Goal: Task Accomplishment & Management: Use online tool/utility

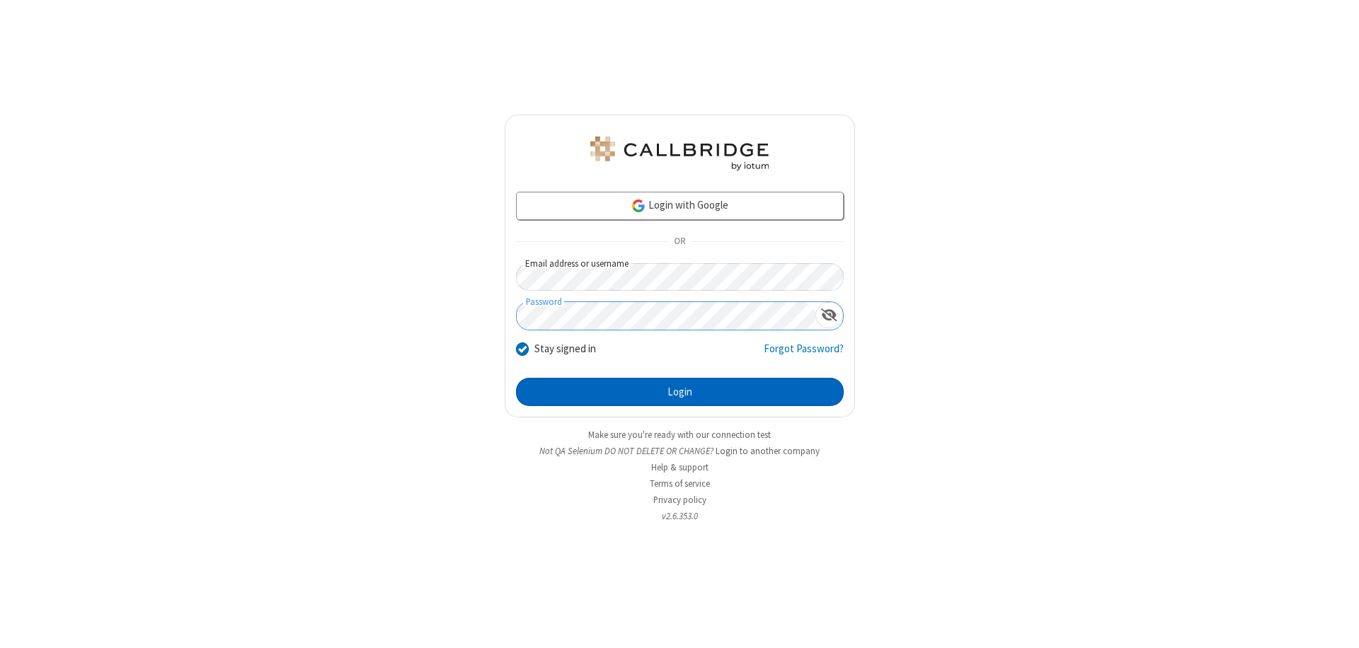
click at [679, 392] on button "Login" at bounding box center [680, 392] width 328 height 28
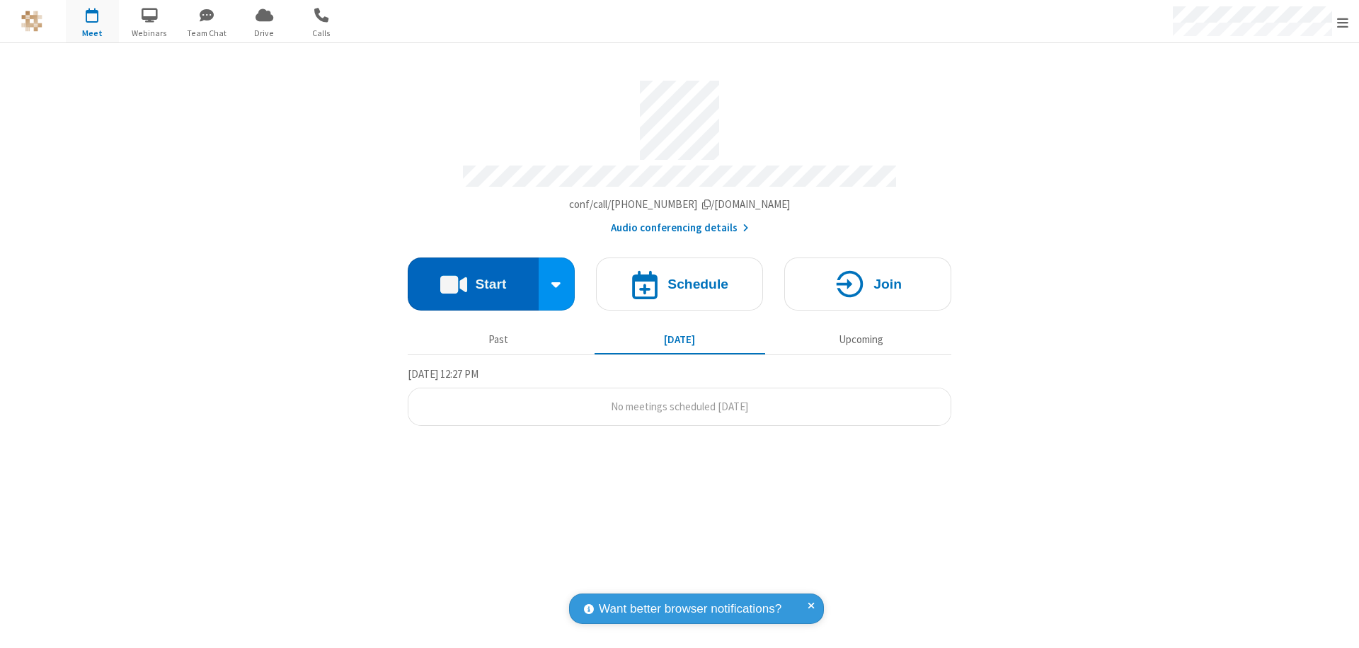
click at [473, 277] on button "Start" at bounding box center [473, 284] width 131 height 53
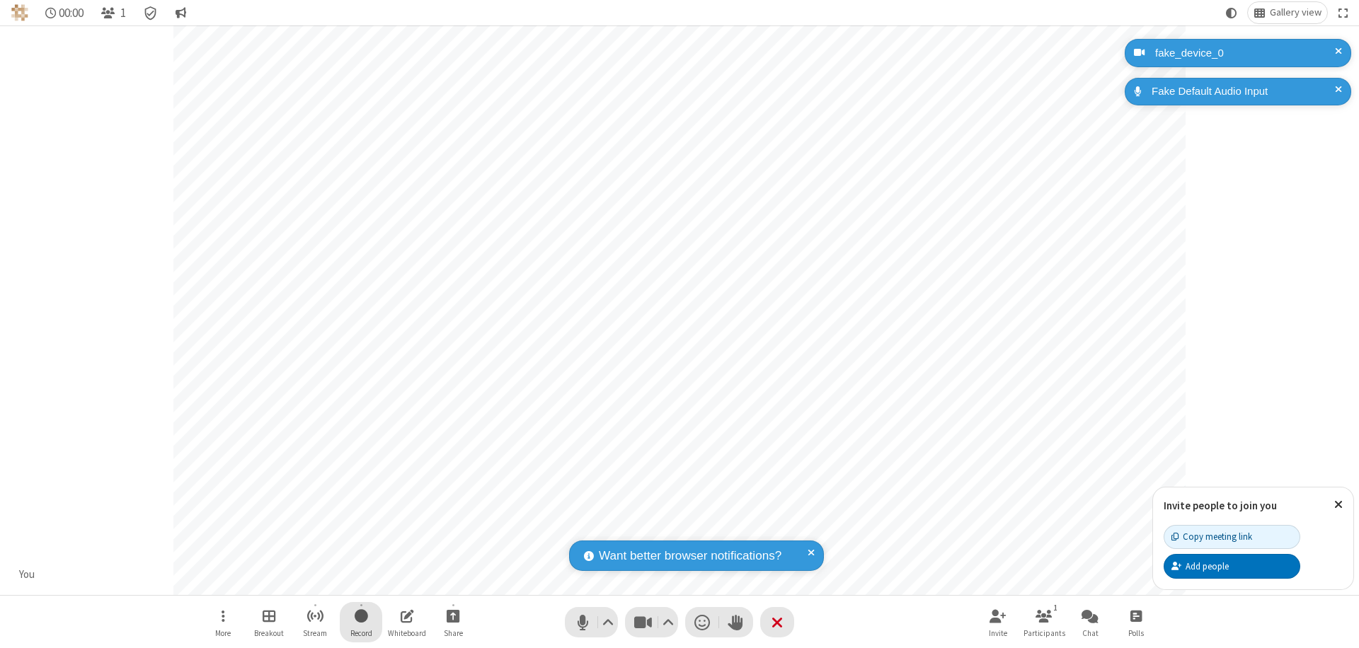
click at [361, 622] on span "Start recording" at bounding box center [361, 616] width 13 height 18
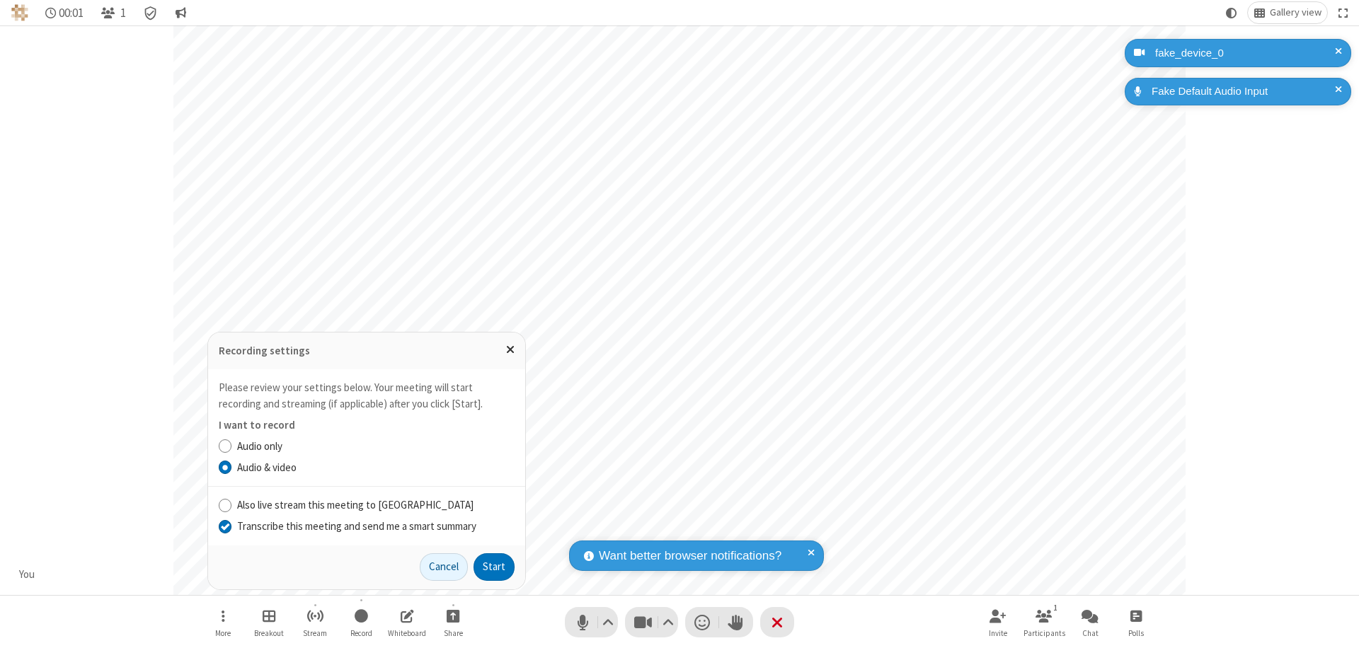
click at [224, 526] on input "Transcribe this meeting and send me a smart summary" at bounding box center [225, 526] width 13 height 15
click at [494, 567] on button "Start" at bounding box center [494, 567] width 41 height 28
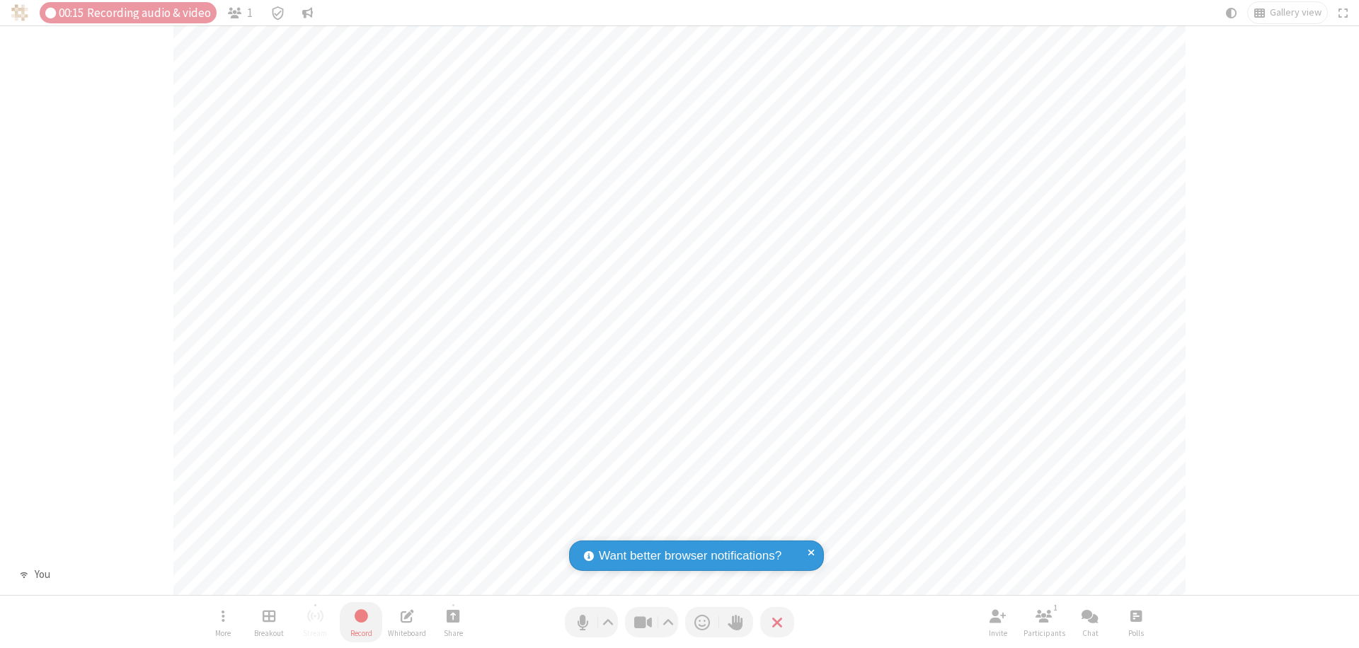
click at [361, 622] on span "Stop recording" at bounding box center [360, 616] width 17 height 18
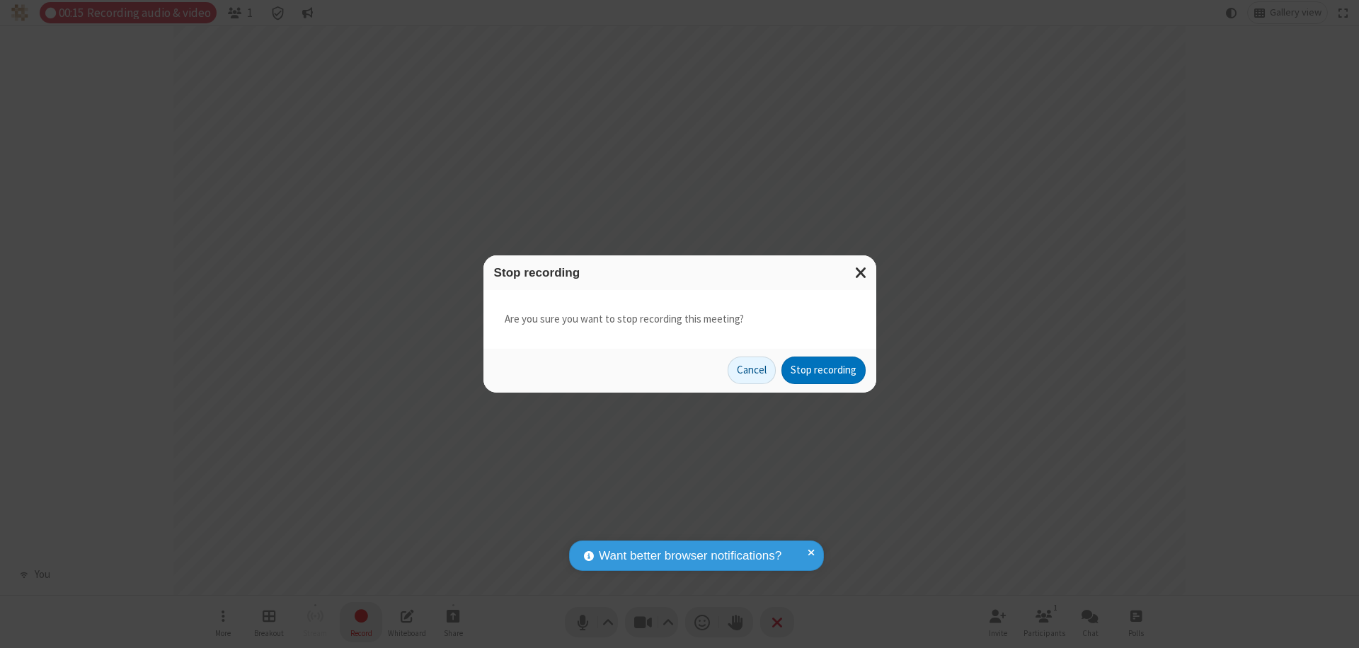
click at [823, 370] on button "Stop recording" at bounding box center [823, 371] width 84 height 28
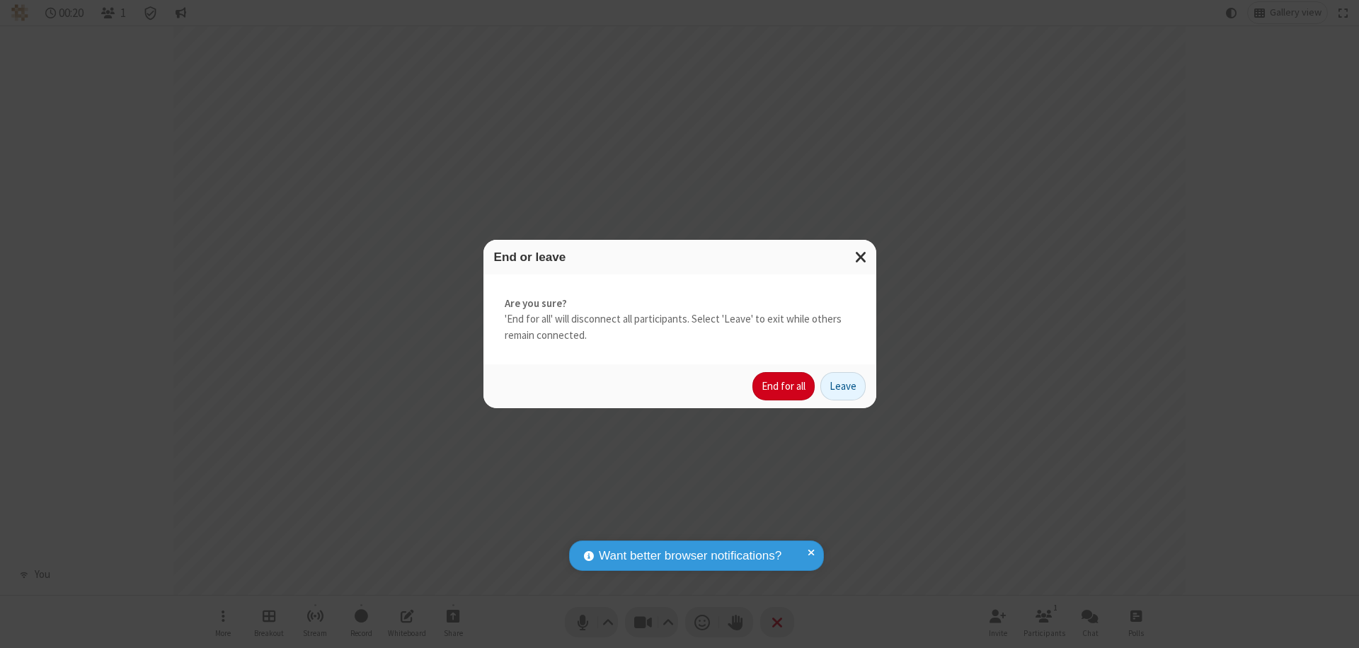
click at [784, 386] on button "End for all" at bounding box center [783, 386] width 62 height 28
